Goal: Task Accomplishment & Management: Complete application form

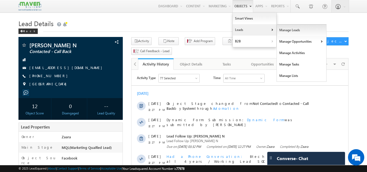
click at [279, 30] on link "Manage Leads" at bounding box center [302, 29] width 50 height 11
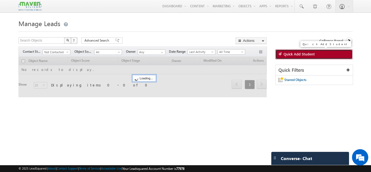
click at [293, 58] on link "Quick Add Student" at bounding box center [314, 54] width 77 height 10
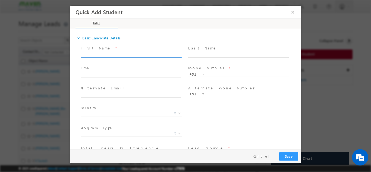
click at [97, 54] on input "text" at bounding box center [131, 54] width 101 height 5
paste input "Ankush Rai Ankush.Rai@gmail.com 8550034640"
drag, startPoint x: 104, startPoint y: 54, endPoint x: 139, endPoint y: 58, distance: 35.8
click at [139, 58] on span "Ankush Rai Ankush.Rai@gmail.com 8550034640" at bounding box center [133, 55] width 105 height 6
type input "Ankush Rai 8550034640"
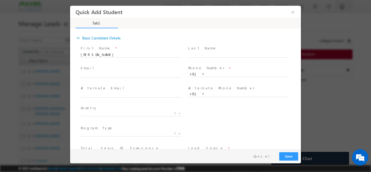
click at [111, 71] on div "Email *" at bounding box center [133, 71] width 105 height 13
click at [111, 72] on span at bounding box center [133, 75] width 105 height 6
click at [110, 74] on input "text" at bounding box center [131, 74] width 101 height 5
paste input "Ankush.Rai@gmail.com"
type input "Ankush.Rai@gmail.com"
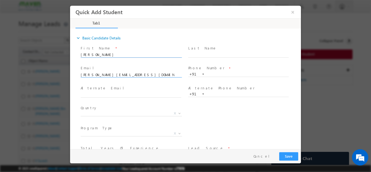
click at [119, 53] on input "Ankush Rai 8550034640" at bounding box center [131, 54] width 101 height 5
type input "[PERSON_NAME]"
click at [225, 74] on input "text" at bounding box center [238, 73] width 101 height 5
paste input "8550034640"
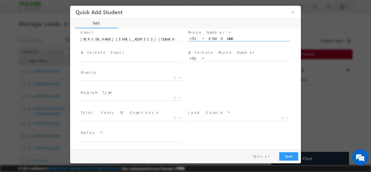
scroll to position [37, 0]
type input "8550034640"
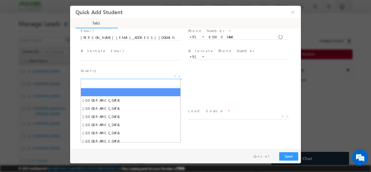
click at [94, 78] on span "X" at bounding box center [131, 75] width 101 height 5
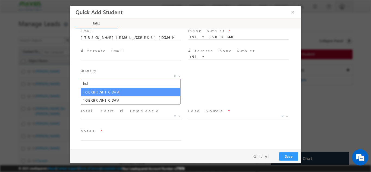
type input "ind"
select select "[GEOGRAPHIC_DATA]"
select select
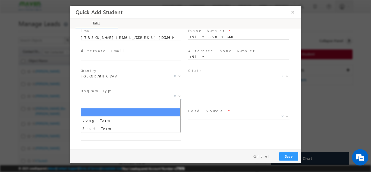
click at [96, 98] on span "X" at bounding box center [131, 96] width 101 height 5
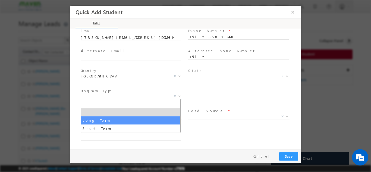
select select "Long Term"
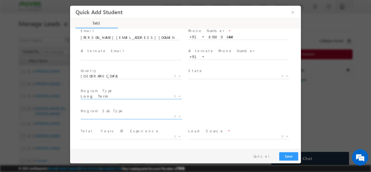
scroll to position [57, 0]
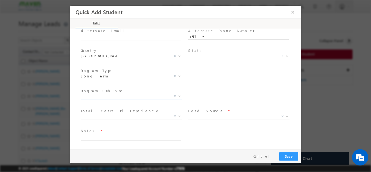
click at [107, 95] on span "X" at bounding box center [131, 96] width 101 height 5
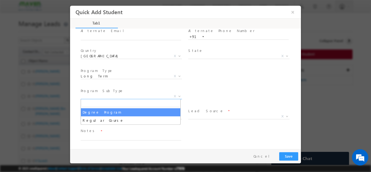
select select "Degree Program"
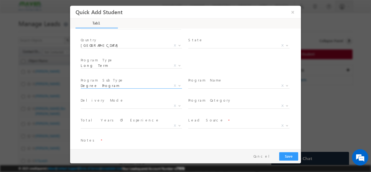
scroll to position [77, 0]
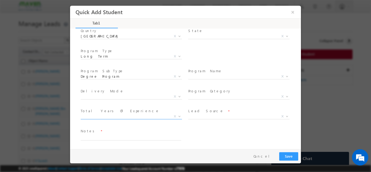
click at [123, 119] on span "X" at bounding box center [131, 117] width 101 height 5
click at [115, 117] on span "X" at bounding box center [131, 116] width 101 height 5
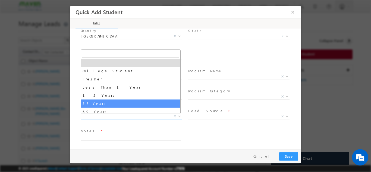
select select "3–5 Years"
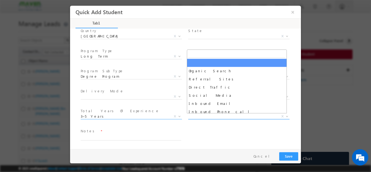
click at [197, 115] on span "X" at bounding box center [238, 116] width 101 height 5
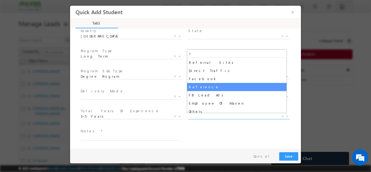
type input "f"
select select "Reference"
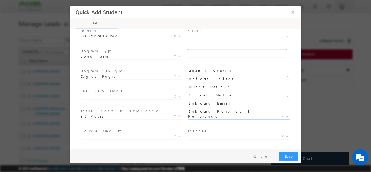
click at [194, 115] on span "Reference" at bounding box center [232, 116] width 88 height 5
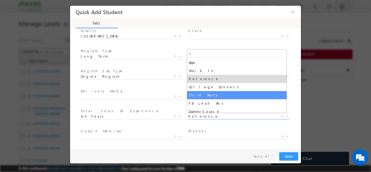
scroll to position [3, 0]
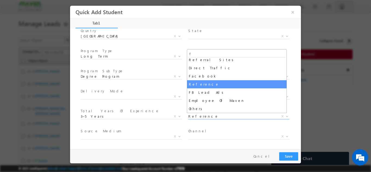
type input "f"
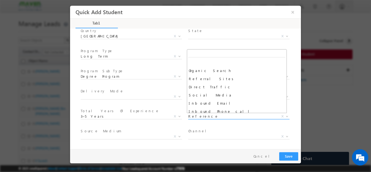
click at [197, 118] on span "Reference" at bounding box center [232, 116] width 88 height 5
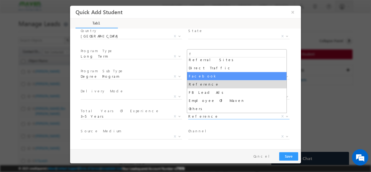
type input "f"
select select "Facebook"
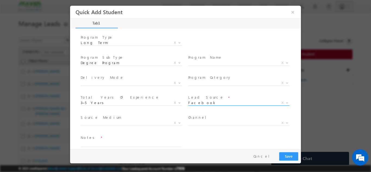
scroll to position [97, 0]
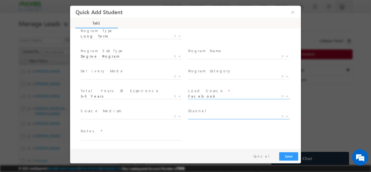
click at [193, 117] on span "X" at bounding box center [238, 116] width 101 height 5
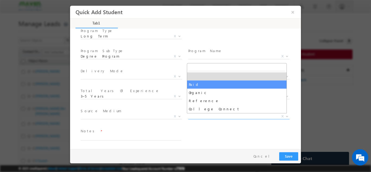
select select "Paid"
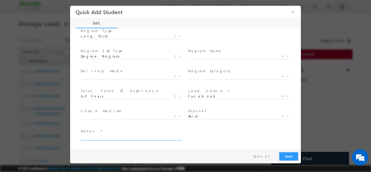
click at [88, 135] on textarea at bounding box center [131, 137] width 101 height 6
type textarea "lead added"
click at [287, 157] on button "Save" at bounding box center [288, 156] width 19 height 8
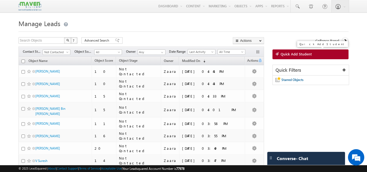
click at [299, 53] on span "Quick Add Student" at bounding box center [296, 54] width 31 height 5
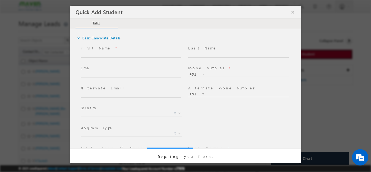
scroll to position [0, 0]
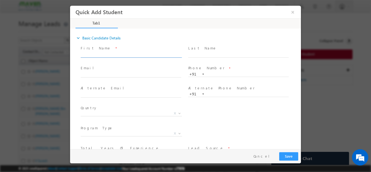
click at [104, 55] on input "text" at bounding box center [131, 54] width 101 height 5
paste input "Innamul hassan J innamulhassanj27@gmail.com 7904273839"
drag, startPoint x: 98, startPoint y: 55, endPoint x: 147, endPoint y: 57, distance: 48.4
click at [147, 57] on span "Innamul hassan J innamulhassanj27@gmail.com 7904273839" at bounding box center [133, 55] width 105 height 6
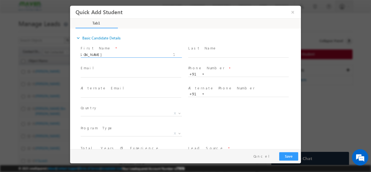
scroll to position [0, 0]
type input "Innamul hassan J 7904273839"
click at [101, 76] on input "text" at bounding box center [131, 74] width 101 height 5
paste input "innamulhassanj27@gmail.com"
type input "innamulhassanj27@gmail.com"
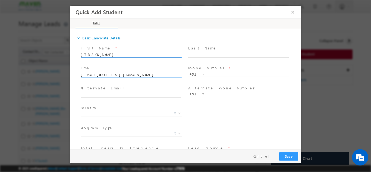
click at [129, 52] on input "Innamul hassan J 7904273839" at bounding box center [131, 54] width 101 height 5
type input "[PERSON_NAME]"
click at [210, 75] on input "text" at bounding box center [238, 73] width 101 height 5
paste input "7904273839"
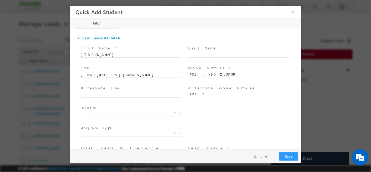
type input "7904273839"
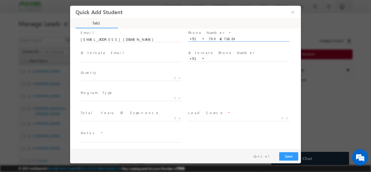
scroll to position [37, 0]
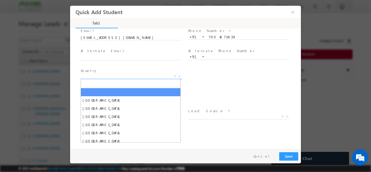
click at [97, 77] on span "X" at bounding box center [131, 75] width 101 height 5
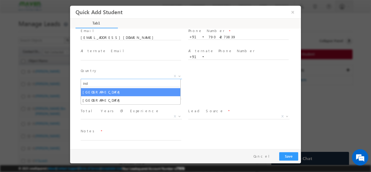
type input "ind"
select select "[GEOGRAPHIC_DATA]"
select select
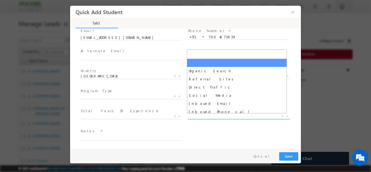
click at [198, 117] on span "X" at bounding box center [238, 116] width 101 height 5
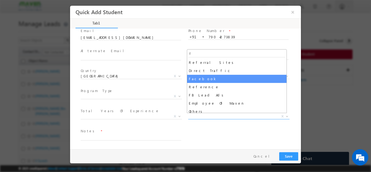
type input "f"
select select "Facebook"
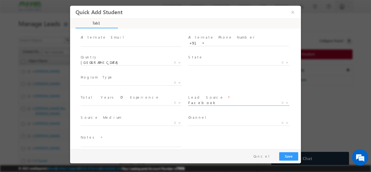
scroll to position [57, 0]
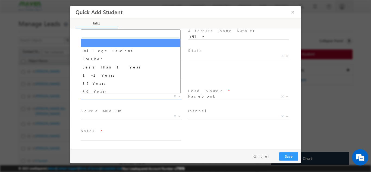
click at [112, 96] on span "X" at bounding box center [131, 96] width 101 height 5
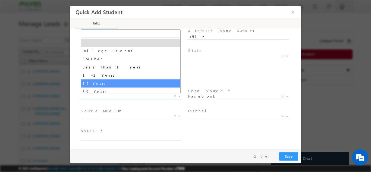
select select "3–5 Years"
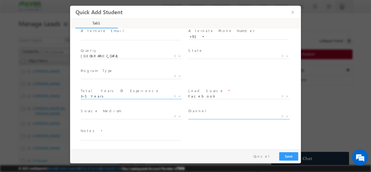
click at [200, 118] on span "X" at bounding box center [238, 116] width 101 height 5
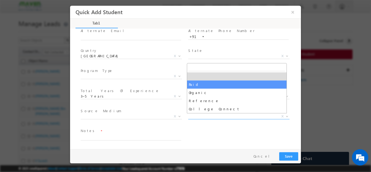
select select "Paid"
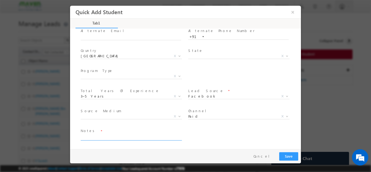
click at [114, 136] on textarea at bounding box center [131, 137] width 101 height 6
type textarea "Lead added"
click at [292, 158] on button "Save" at bounding box center [288, 156] width 19 height 8
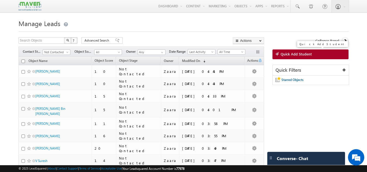
click at [289, 54] on span "Quick Add Student" at bounding box center [296, 54] width 31 height 5
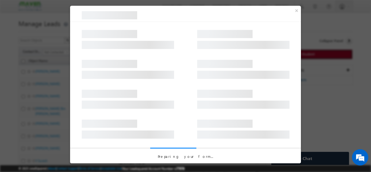
scroll to position [0, 0]
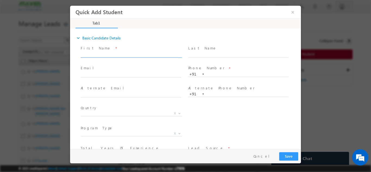
click at [95, 53] on input "text" at bounding box center [131, 54] width 101 height 5
paste input "Shreyas Somayaji shreyassomayaji2004@gmail.com 9900029979"
drag, startPoint x: 99, startPoint y: 54, endPoint x: 151, endPoint y: 54, distance: 51.9
click at [151, 54] on input "Shreyas Somayaji shreyassomayaji2004@gmail.com 9900029979" at bounding box center [131, 54] width 101 height 5
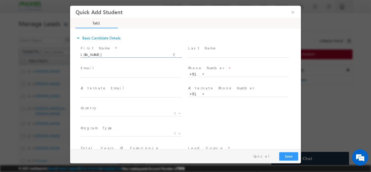
scroll to position [0, 0]
type input "Shreyas Somayaji 9900029979"
click at [103, 72] on input "text" at bounding box center [131, 74] width 101 height 5
paste input "shreyassomayaji2004@gmail.com"
type input "shreyassomayaji2004@gmail.com"
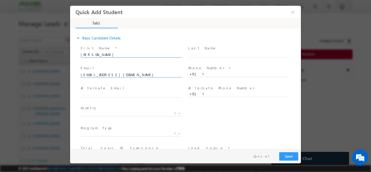
click at [130, 52] on input "Shreyas Somayaji 9900029979" at bounding box center [131, 54] width 101 height 5
type input "[PERSON_NAME]"
click at [218, 72] on input "text" at bounding box center [238, 73] width 101 height 5
paste input "9900029979"
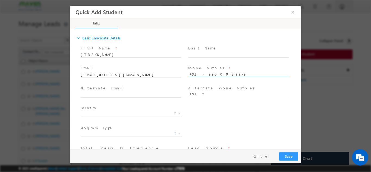
type input "9900029979"
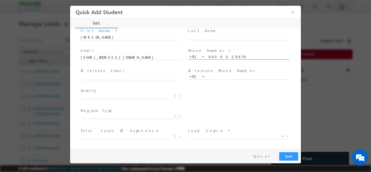
scroll to position [37, 0]
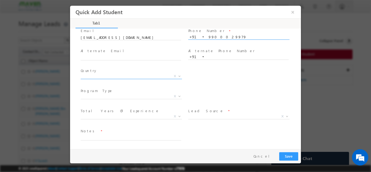
click at [114, 76] on span "X" at bounding box center [131, 75] width 101 height 5
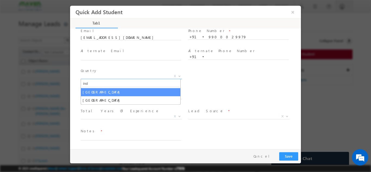
type input "ind"
select select "[GEOGRAPHIC_DATA]"
select select
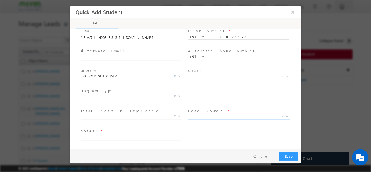
click at [200, 117] on span "X" at bounding box center [238, 116] width 101 height 5
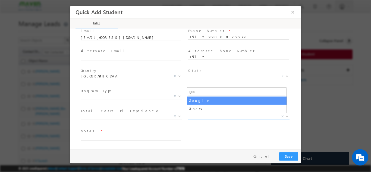
type input "goo"
select select "Google"
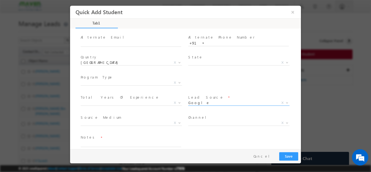
scroll to position [57, 0]
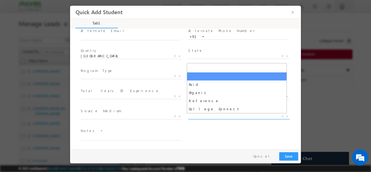
click at [194, 118] on span "X" at bounding box center [238, 116] width 101 height 5
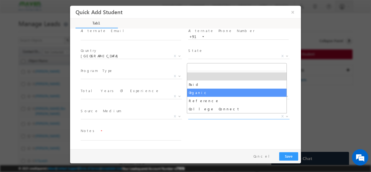
type input "s"
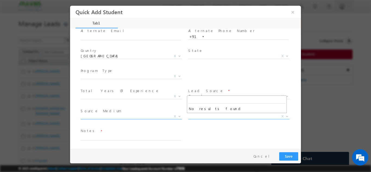
click at [113, 116] on span "X" at bounding box center [131, 116] width 101 height 5
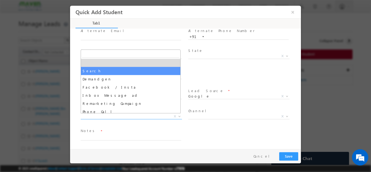
select select "Search"
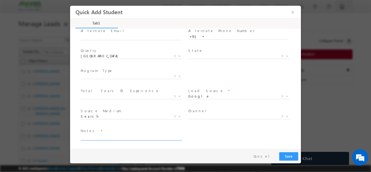
click at [109, 137] on textarea at bounding box center [131, 137] width 101 height 6
type textarea "Lead added"
click at [101, 96] on span "X" at bounding box center [131, 96] width 101 height 5
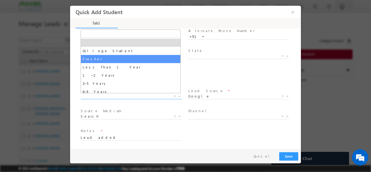
select select "Fresher"
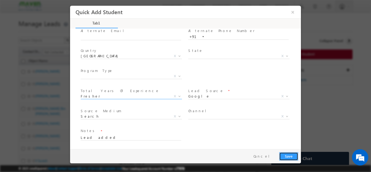
click at [291, 157] on button "Save" at bounding box center [288, 156] width 19 height 8
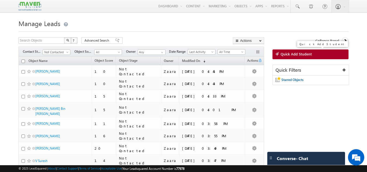
click at [301, 57] on link "Quick Add Student" at bounding box center [311, 54] width 76 height 10
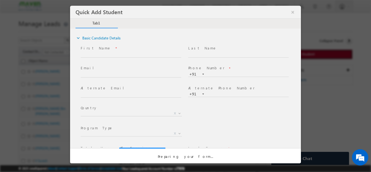
scroll to position [0, 0]
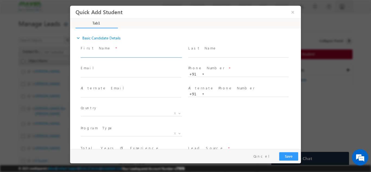
click at [97, 53] on input "text" at bounding box center [131, 54] width 101 height 5
paste input "Afzal afzalpasham274@gmail.com 7349590386"
drag, startPoint x: 96, startPoint y: 56, endPoint x: 141, endPoint y: 56, distance: 44.9
click at [141, 56] on input "Afzal afzalpasham274@gmail.com 7349590386" at bounding box center [131, 54] width 101 height 5
type input "Afzal 7349590386"
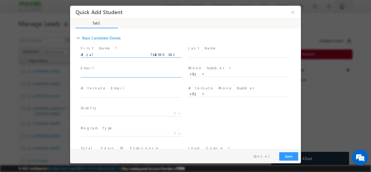
click at [104, 74] on input "text" at bounding box center [131, 74] width 101 height 5
paste input "afzalpasham274@gmail.com"
type input "afzalpasham274@gmail.com"
click at [116, 57] on input "Afzal 7349590386" at bounding box center [131, 54] width 101 height 5
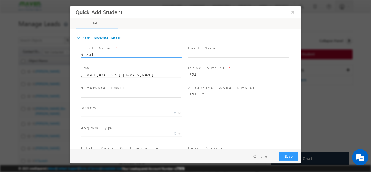
type input "Afzal"
click at [215, 74] on input "text" at bounding box center [238, 73] width 101 height 5
paste input "7349590386"
type input "7349590386"
click at [225, 63] on div "Last Name *" at bounding box center [241, 54] width 108 height 20
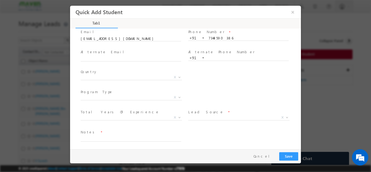
scroll to position [37, 0]
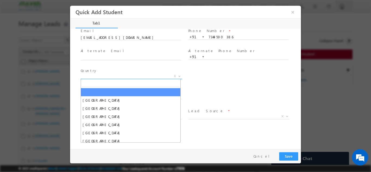
click at [86, 76] on span "X" at bounding box center [131, 75] width 101 height 5
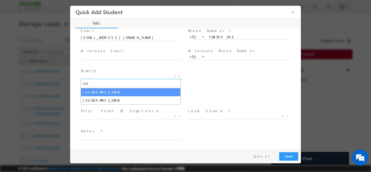
type input "Ind"
select select "[GEOGRAPHIC_DATA]"
select select
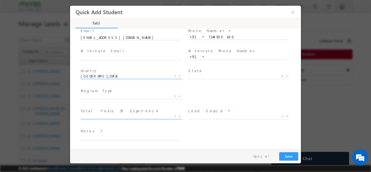
click at [92, 117] on span "X" at bounding box center [131, 116] width 101 height 5
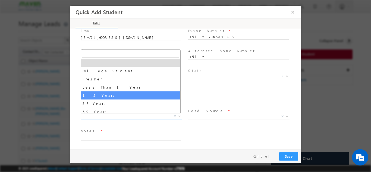
select select "1–2 Years"
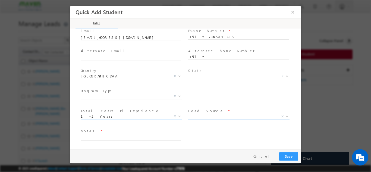
click at [206, 116] on span "X" at bounding box center [238, 116] width 101 height 5
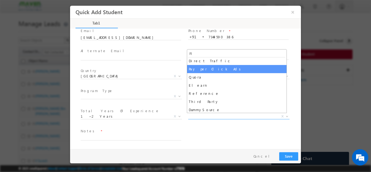
scroll to position [27, 0]
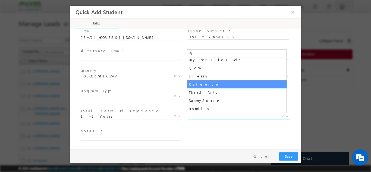
type input "R"
select select "Reference"
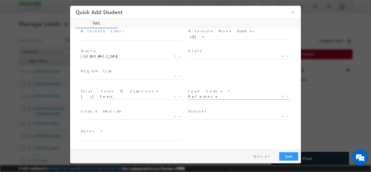
scroll to position [57, 0]
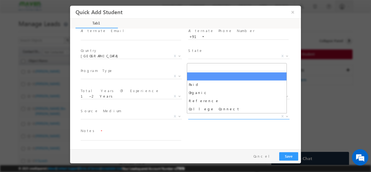
click at [214, 117] on span "X" at bounding box center [238, 116] width 101 height 5
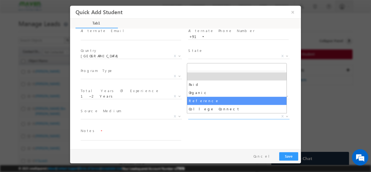
select select "Reference"
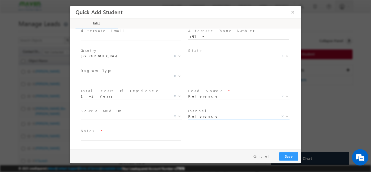
click at [101, 138] on textarea at bounding box center [131, 137] width 101 height 6
type textarea "Lead added"
click at [285, 157] on button "Save" at bounding box center [288, 156] width 19 height 8
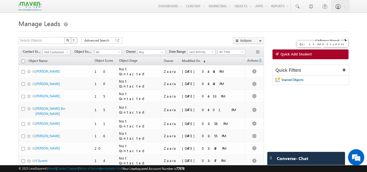
click at [291, 56] on span "Quick Add Student" at bounding box center [296, 54] width 31 height 5
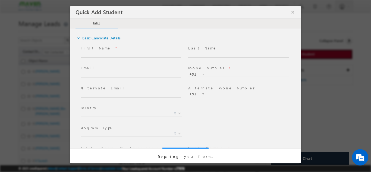
scroll to position [0, 0]
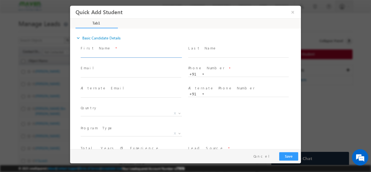
click at [135, 52] on input "text" at bounding box center [131, 54] width 101 height 5
click at [107, 54] on input "𝙶𝚘𝚠𝚝𝚑𝚊𝚖𝚒 | ಗೌತಮಿ bmgowthami96@gmail.com 8553878704" at bounding box center [131, 54] width 101 height 5
drag, startPoint x: 107, startPoint y: 54, endPoint x: 151, endPoint y: 54, distance: 43.8
click at [151, 54] on input "𝙶𝚘𝚠𝚝𝚑𝚊𝚖𝚒 | ಗೌತಮಿ bmgowthami96@gmail.com 8553878704" at bounding box center [131, 54] width 101 height 5
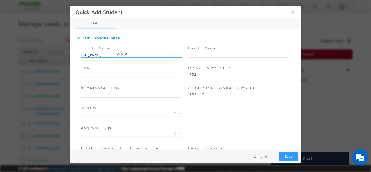
scroll to position [0, 0]
type input "𝙶𝚘𝚠𝚝𝚑𝚊𝚖𝚒 | ಗೌತಮಿ 8553878704"
click at [89, 74] on input "text" at bounding box center [131, 74] width 101 height 5
paste input "bmgowthami96@gmail.com"
type input "bmgowthami96@gmail.com"
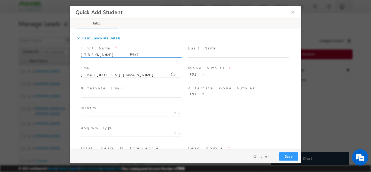
drag, startPoint x: 99, startPoint y: 55, endPoint x: 116, endPoint y: 52, distance: 17.2
click at [116, 52] on input "𝙶𝚘𝚠𝚝𝚑𝚊𝚖𝚒 | ಗೌತಮಿ 8553878704" at bounding box center [131, 54] width 101 height 5
click at [116, 52] on input "𝙶𝚘𝚠𝚝𝚑𝚊𝚖𝚒 8553878704" at bounding box center [131, 54] width 101 height 5
type input "𝙶𝚘𝚠𝚝𝚑𝚊𝚖𝚒"
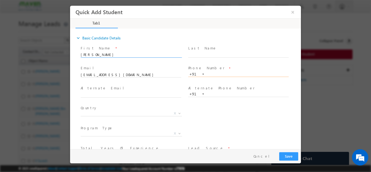
click at [216, 76] on input "text" at bounding box center [238, 73] width 101 height 5
paste input "8553878704"
type input "8553878704"
click at [106, 113] on span "X" at bounding box center [131, 113] width 101 height 5
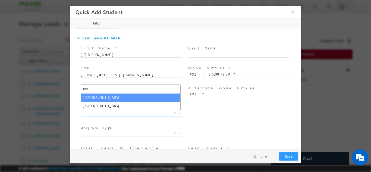
type input "ind"
select select "[GEOGRAPHIC_DATA]"
select select
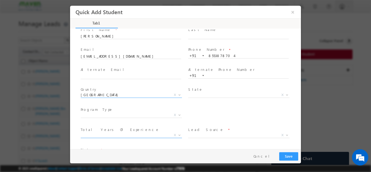
scroll to position [27, 0]
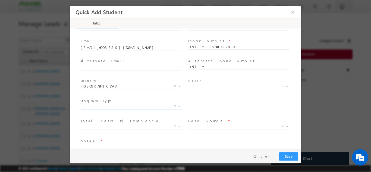
click at [112, 108] on span "X" at bounding box center [131, 106] width 101 height 5
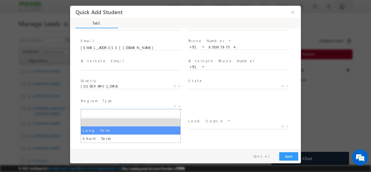
select select "Long Term"
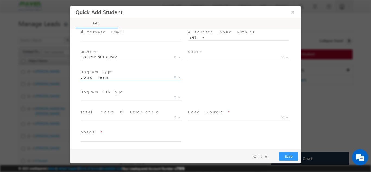
scroll to position [57, 0]
click at [133, 117] on span "X" at bounding box center [131, 116] width 101 height 5
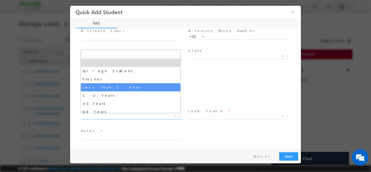
scroll to position [19, 0]
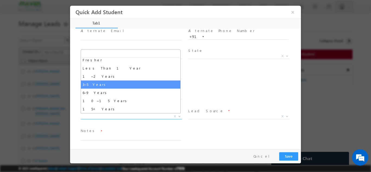
select select "3–5 Years"
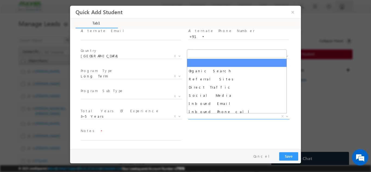
click at [208, 117] on span "X" at bounding box center [238, 116] width 101 height 5
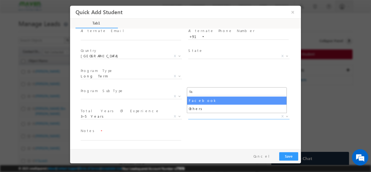
type input "fa"
select select "Facebook"
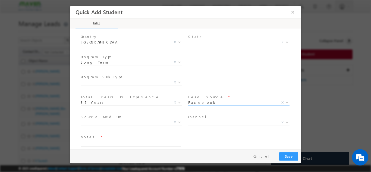
scroll to position [77, 0]
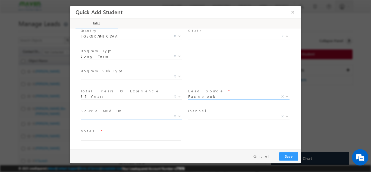
click at [106, 118] on span "X" at bounding box center [131, 116] width 101 height 5
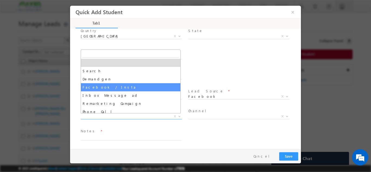
select select "Facebook / Insta"
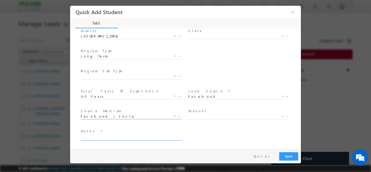
click at [143, 137] on textarea at bounding box center [131, 137] width 101 height 6
type textarea "Lead added"
click at [292, 154] on button "Save" at bounding box center [288, 156] width 19 height 8
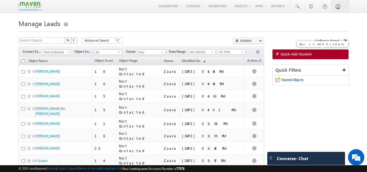
click at [307, 55] on span "Quick Add Student" at bounding box center [296, 54] width 31 height 5
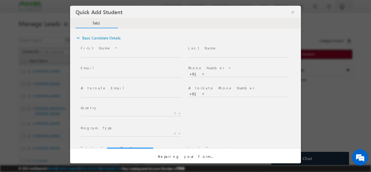
scroll to position [0, 0]
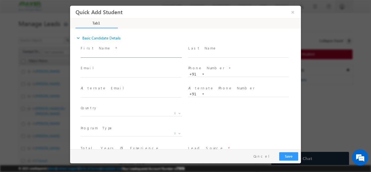
click at [101, 54] on input "text" at bounding box center [131, 54] width 101 height 5
drag, startPoint x: 95, startPoint y: 55, endPoint x: 134, endPoint y: 54, distance: 39.4
click at [134, 54] on input "Sajani kinisajani27@gmail.com 6360379849" at bounding box center [131, 54] width 101 height 5
type input "Sajani 6360379849"
click at [119, 75] on input "text" at bounding box center [131, 74] width 101 height 5
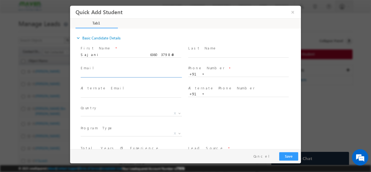
paste input "kinisajani27@gmail.com"
type input "kinisajani27@gmail.com"
click at [116, 55] on input "Sajani 6360379849" at bounding box center [131, 54] width 101 height 5
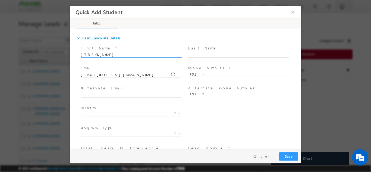
type input "[PERSON_NAME]"
click at [213, 76] on input "text" at bounding box center [238, 73] width 101 height 5
paste input "6360379849"
type input "6360379849"
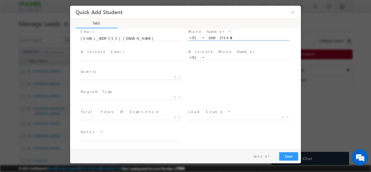
scroll to position [37, 0]
click at [85, 96] on span "X" at bounding box center [131, 96] width 101 height 5
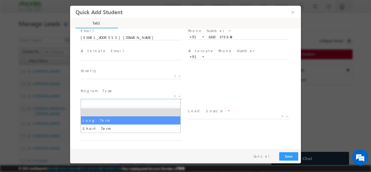
select select "Long Term"
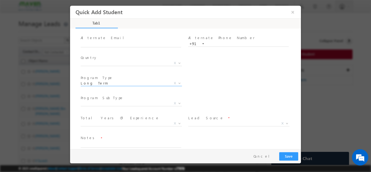
scroll to position [57, 0]
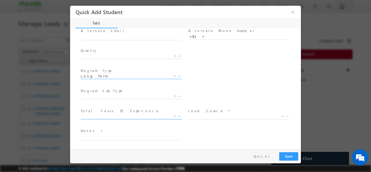
click at [101, 116] on span "X" at bounding box center [131, 116] width 101 height 5
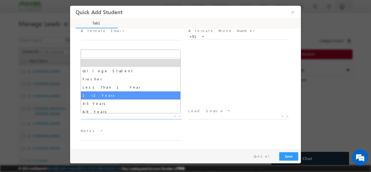
select select "1–2 Years"
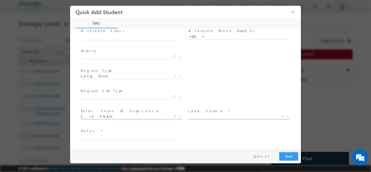
click at [207, 115] on span "X" at bounding box center [238, 116] width 101 height 5
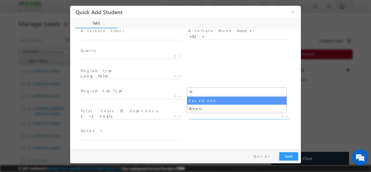
type input "fa"
select select "Facebook"
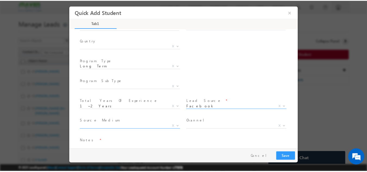
scroll to position [77, 0]
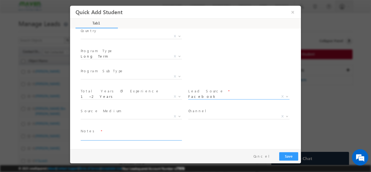
click at [89, 140] on textarea at bounding box center [131, 137] width 101 height 6
type textarea "Lead added"
click at [284, 154] on button "Save" at bounding box center [288, 156] width 19 height 8
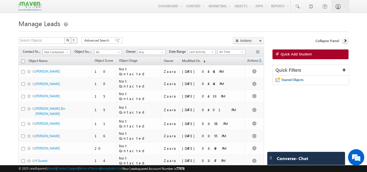
click at [68, 53] on span at bounding box center [68, 53] width 4 height 4
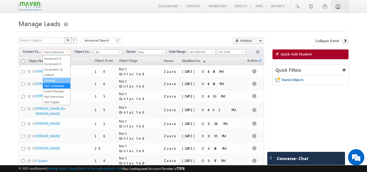
scroll to position [0, 0]
click at [55, 66] on link "New Lead" at bounding box center [56, 63] width 27 height 5
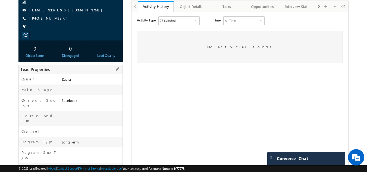
scroll to position [82, 0]
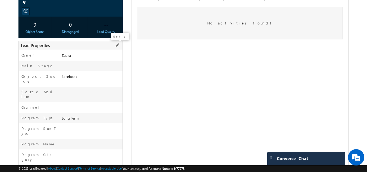
click at [116, 43] on span at bounding box center [117, 45] width 6 height 6
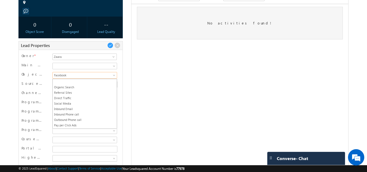
scroll to position [32, 0]
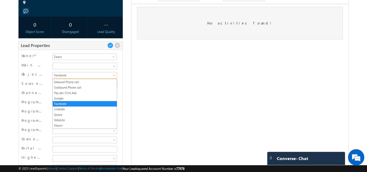
click at [84, 76] on span "Facebook" at bounding box center [84, 75] width 63 height 5
click at [76, 98] on link "Google" at bounding box center [85, 98] width 64 height 5
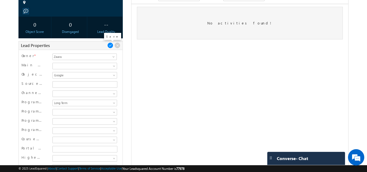
click at [110, 47] on span at bounding box center [110, 45] width 6 height 6
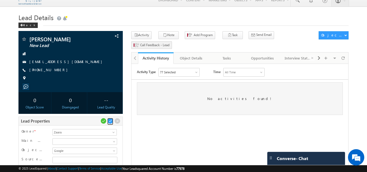
scroll to position [0, 0]
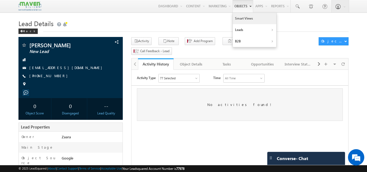
click at [244, 20] on link "Smart Views" at bounding box center [254, 18] width 43 height 11
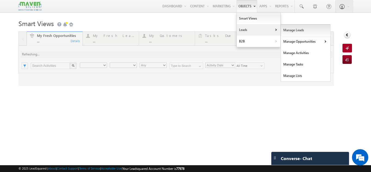
type input "Current User"
click at [285, 30] on link "Manage Leads" at bounding box center [306, 29] width 50 height 11
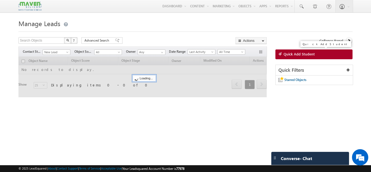
click at [321, 53] on link "Quick Add Student" at bounding box center [314, 54] width 77 height 10
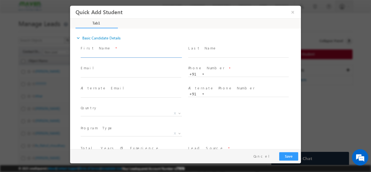
click at [105, 55] on input "text" at bounding box center [131, 54] width 101 height 5
paste input "Sachin BM [EMAIL_ADDRESS][DOMAIN_NAME] 8892137017"
drag, startPoint x: 102, startPoint y: 54, endPoint x: 145, endPoint y: 55, distance: 43.5
click at [145, 55] on input "Sachin BM [EMAIL_ADDRESS][DOMAIN_NAME] 8892137017" at bounding box center [131, 54] width 101 height 5
type input "Sachin BM 8892137017"
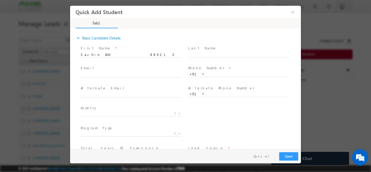
click at [109, 77] on span at bounding box center [133, 75] width 105 height 6
click at [113, 73] on input "text" at bounding box center [131, 74] width 101 height 5
paste input "[EMAIL_ADDRESS][DOMAIN_NAME]"
type input "[EMAIL_ADDRESS][DOMAIN_NAME]"
click at [124, 55] on input "Sachin BM 8892137017" at bounding box center [131, 54] width 101 height 5
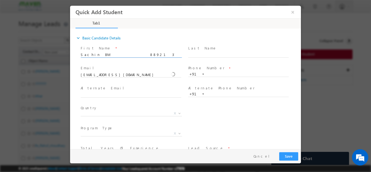
click at [124, 55] on input "Sachin BM 8892137017" at bounding box center [131, 54] width 101 height 5
type input "Sachin BM"
click at [220, 75] on input "text" at bounding box center [238, 73] width 101 height 5
paste input "8892137017"
type input "8892137017"
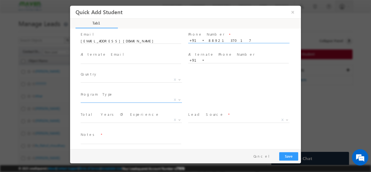
scroll to position [37, 0]
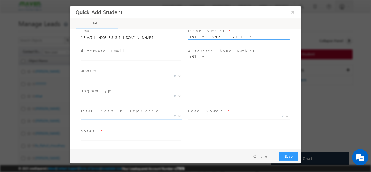
click at [108, 116] on span "X" at bounding box center [131, 116] width 101 height 5
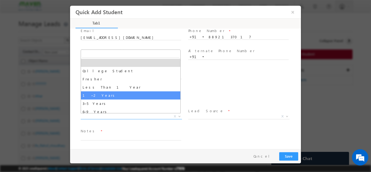
select select "1–2 Years"
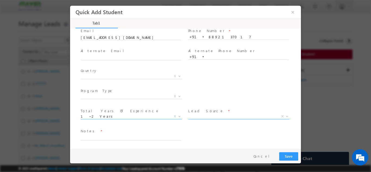
click at [222, 119] on span "X" at bounding box center [238, 117] width 101 height 5
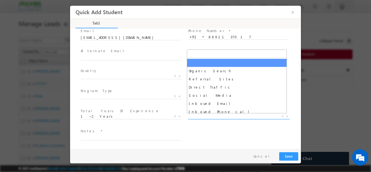
click at [222, 118] on span "X" at bounding box center [238, 116] width 101 height 5
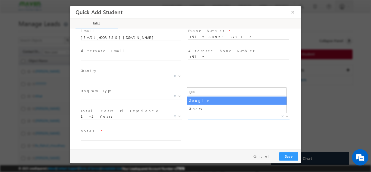
type input "goo"
select select "Google"
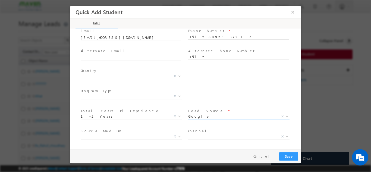
scroll to position [57, 0]
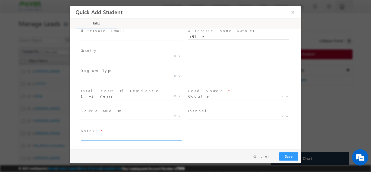
click at [107, 135] on textarea at bounding box center [131, 137] width 101 height 6
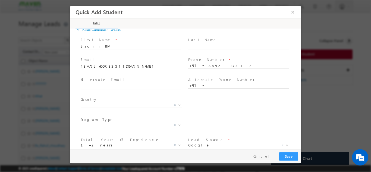
scroll to position [3, 0]
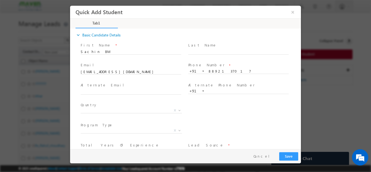
type textarea "Lead added"
click at [286, 158] on button "Save" at bounding box center [288, 156] width 19 height 8
